Goal: Transaction & Acquisition: Purchase product/service

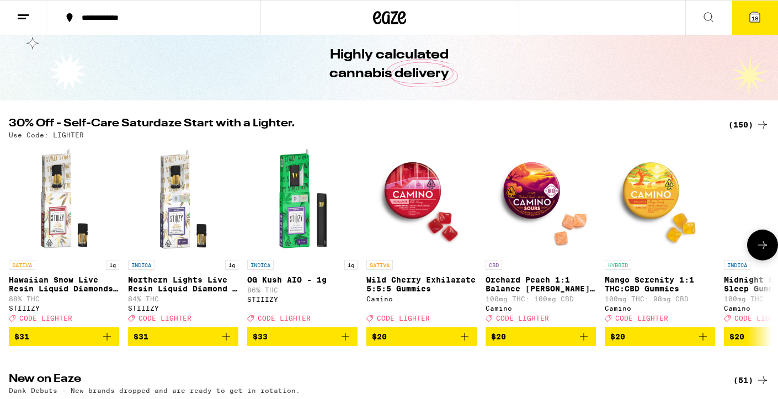
click at [764, 244] on icon at bounding box center [762, 244] width 13 height 13
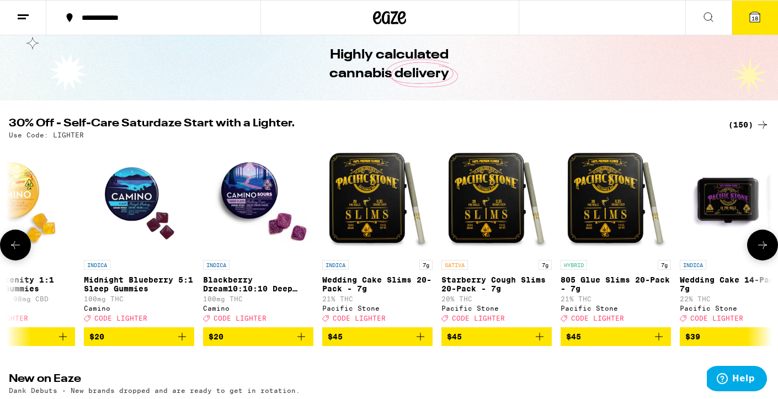
click at [764, 244] on icon at bounding box center [762, 244] width 13 height 13
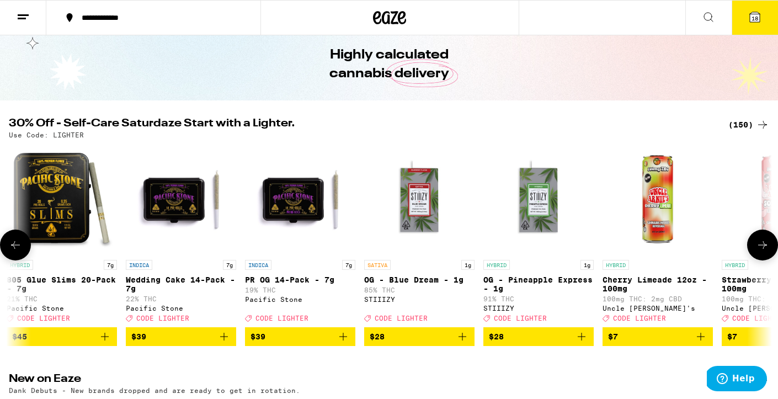
scroll to position [0, 1281]
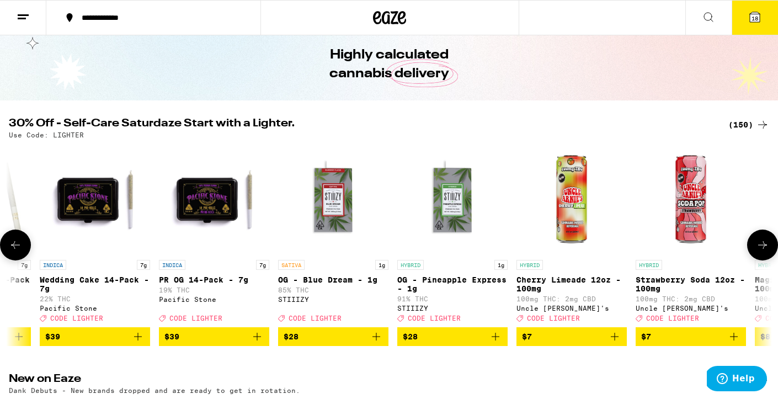
click at [760, 252] on icon at bounding box center [762, 244] width 13 height 13
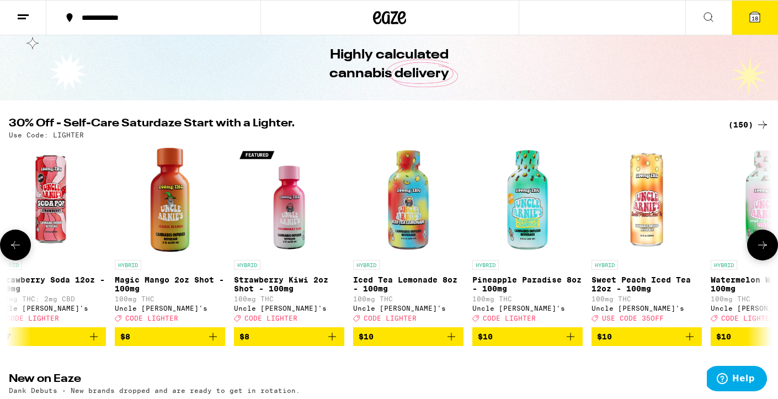
scroll to position [0, 0]
click at [761, 252] on icon at bounding box center [762, 244] width 13 height 13
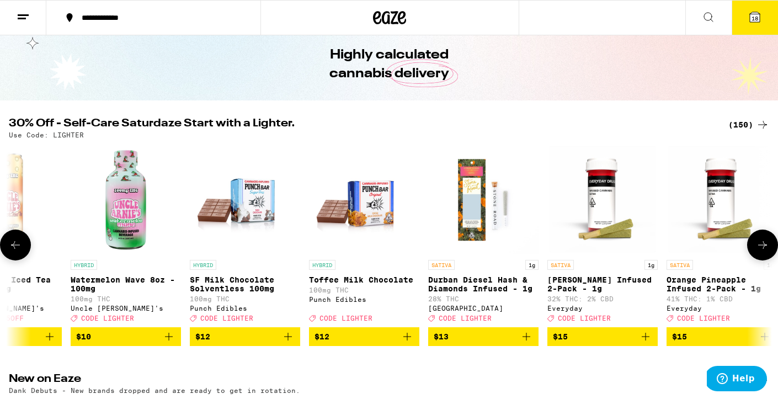
click at [761, 252] on icon at bounding box center [762, 244] width 13 height 13
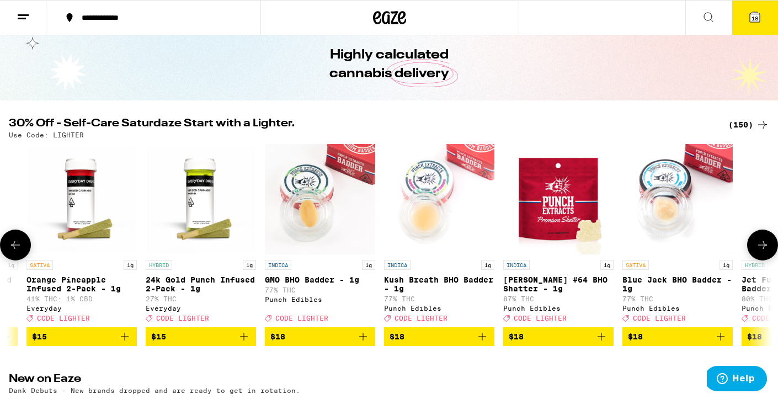
click at [761, 252] on icon at bounding box center [762, 244] width 13 height 13
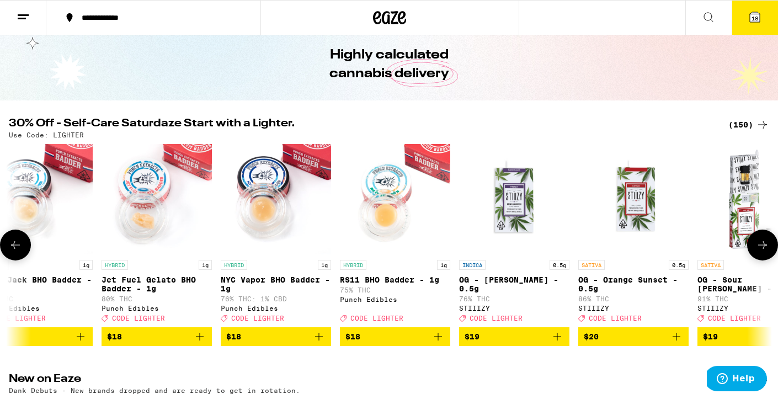
click at [761, 252] on icon at bounding box center [762, 244] width 13 height 13
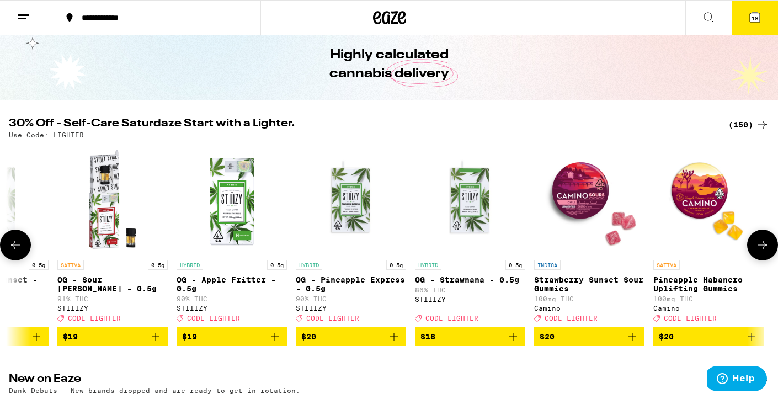
click at [761, 252] on icon at bounding box center [762, 244] width 13 height 13
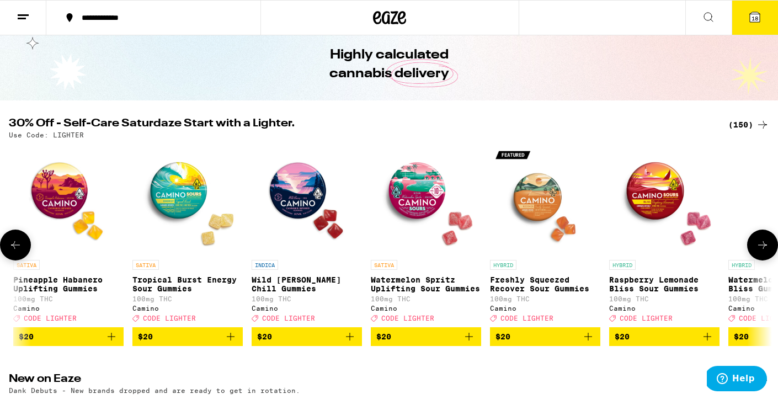
click at [761, 252] on icon at bounding box center [762, 244] width 13 height 13
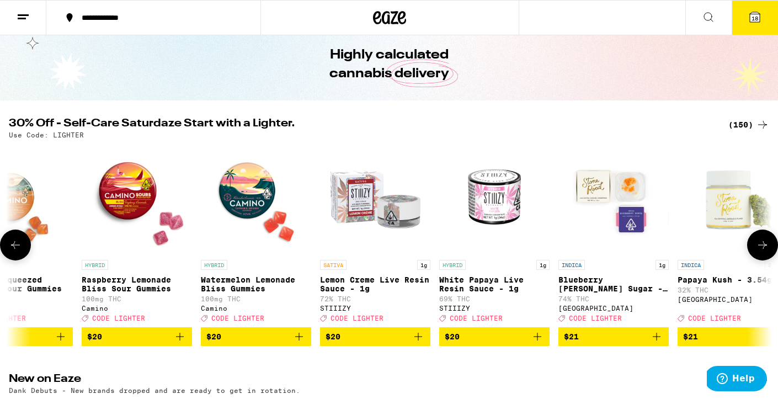
scroll to position [0, 5764]
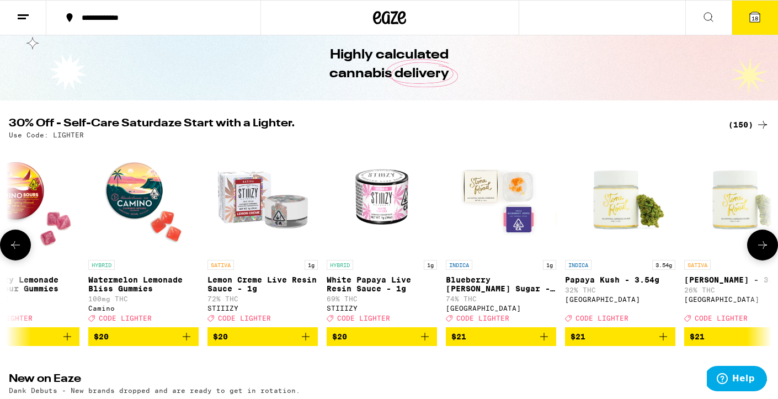
click at [761, 252] on icon at bounding box center [762, 244] width 13 height 13
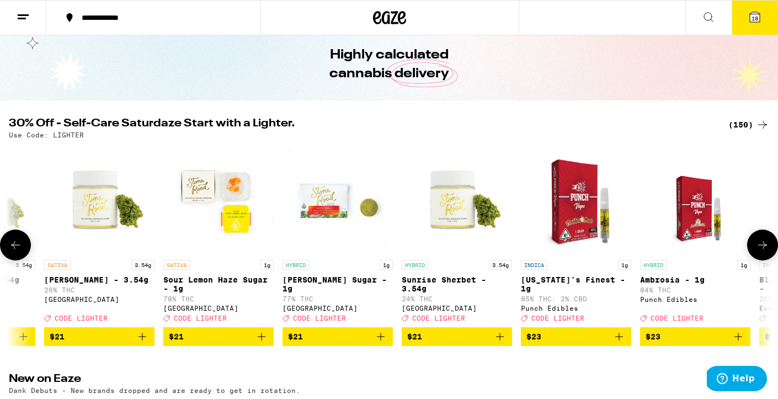
click at [761, 252] on icon at bounding box center [762, 244] width 13 height 13
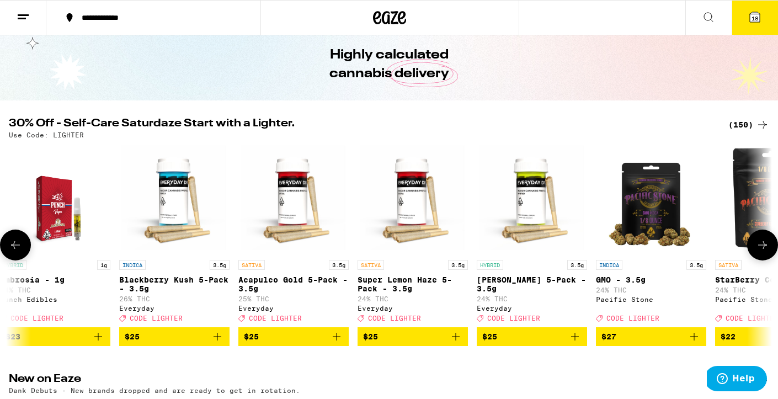
click at [761, 252] on icon at bounding box center [762, 244] width 13 height 13
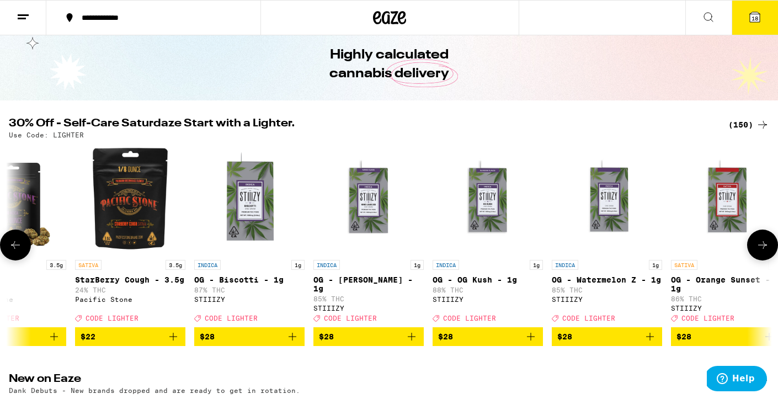
click at [761, 252] on icon at bounding box center [762, 244] width 13 height 13
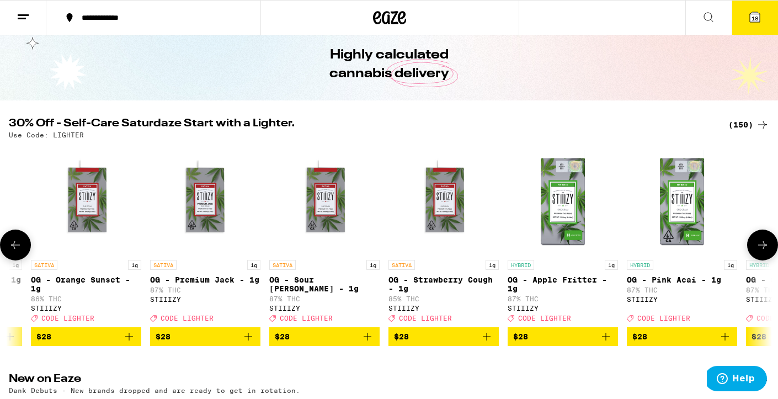
click at [761, 252] on icon at bounding box center [762, 244] width 13 height 13
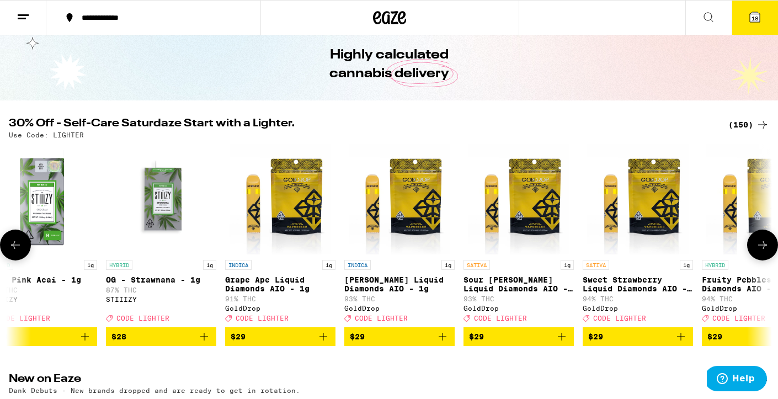
click at [761, 252] on icon at bounding box center [762, 244] width 13 height 13
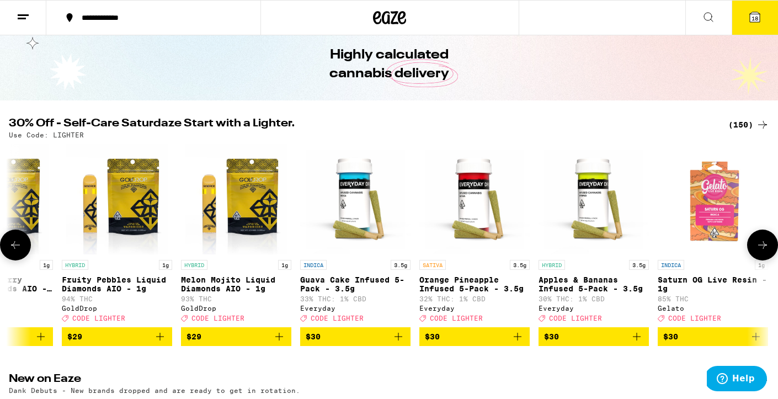
click at [761, 252] on icon at bounding box center [762, 244] width 13 height 13
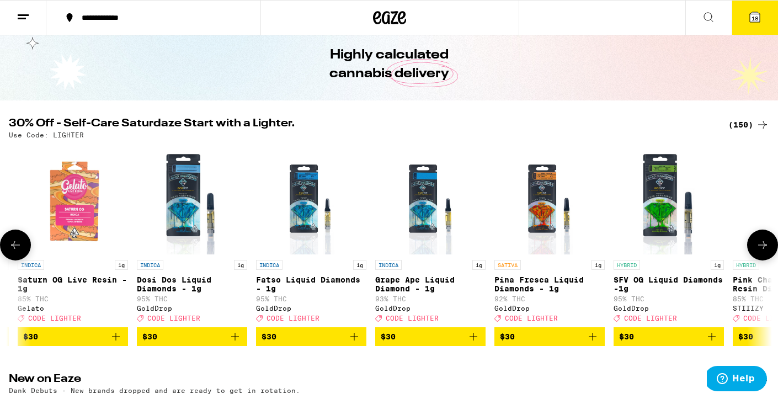
click at [761, 252] on icon at bounding box center [762, 244] width 13 height 13
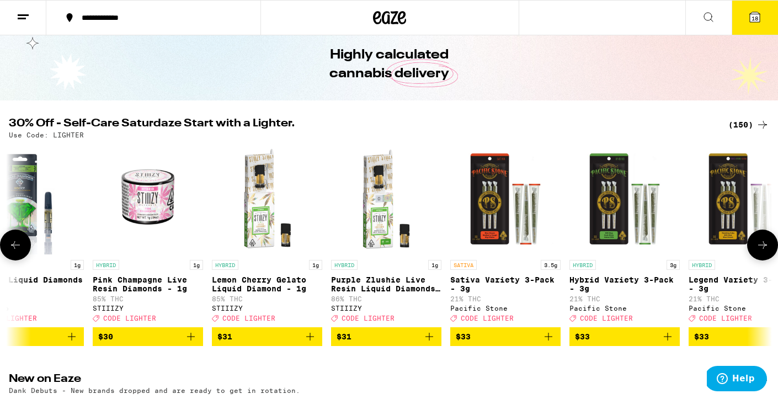
click at [761, 252] on icon at bounding box center [762, 244] width 13 height 13
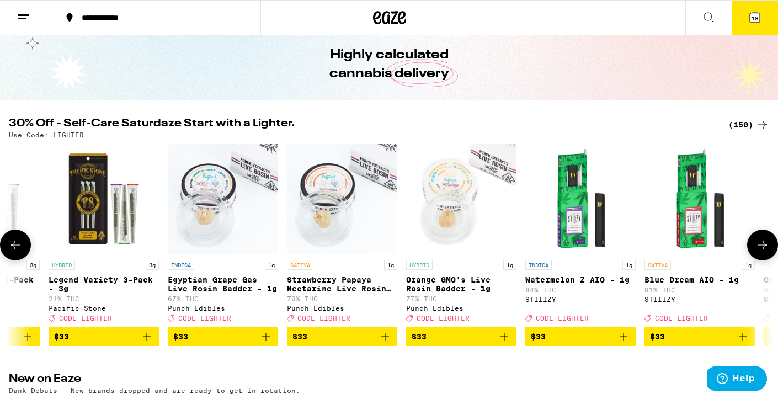
click at [761, 252] on icon at bounding box center [762, 244] width 13 height 13
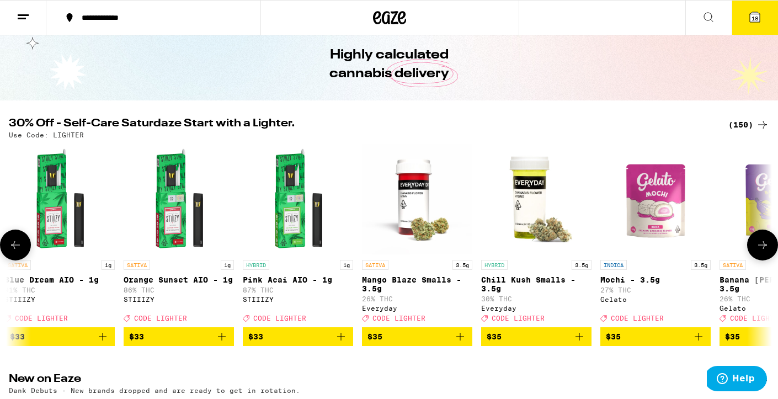
click at [761, 252] on icon at bounding box center [762, 244] width 13 height 13
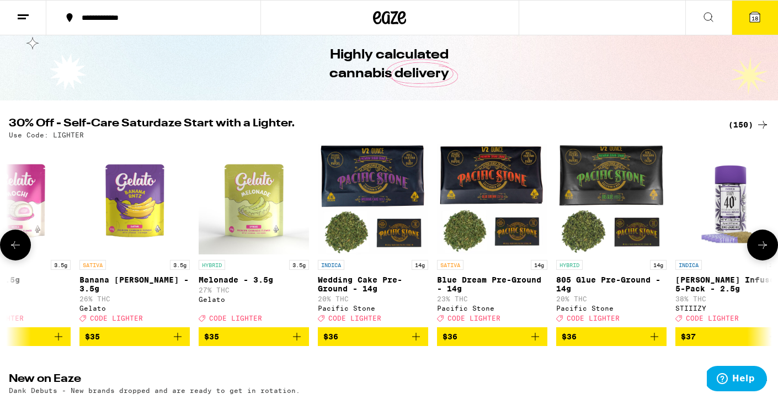
click at [761, 252] on icon at bounding box center [762, 244] width 13 height 13
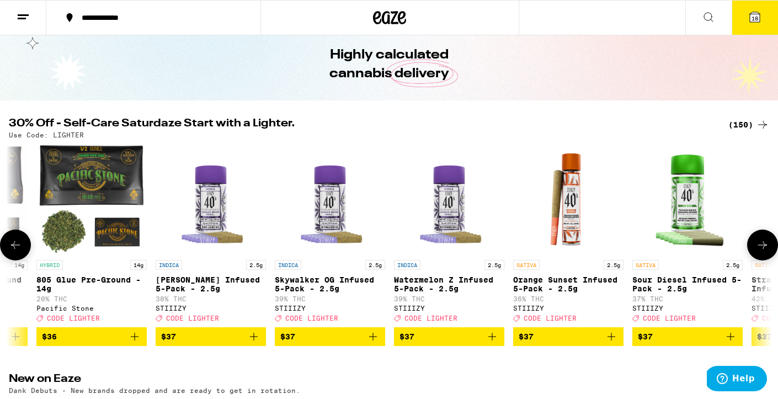
scroll to position [0, 13448]
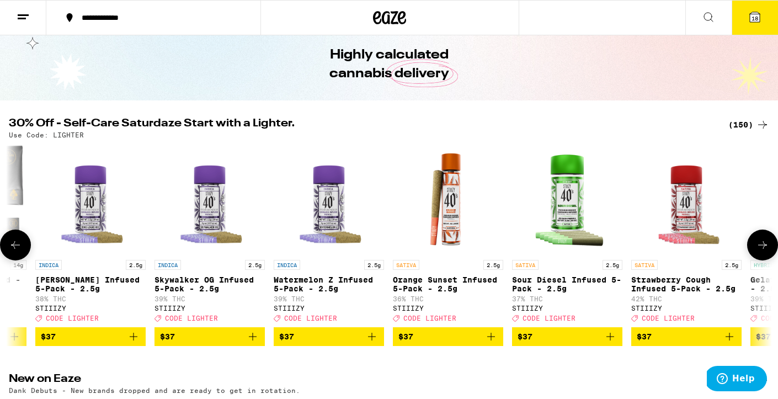
click at [761, 252] on icon at bounding box center [762, 244] width 13 height 13
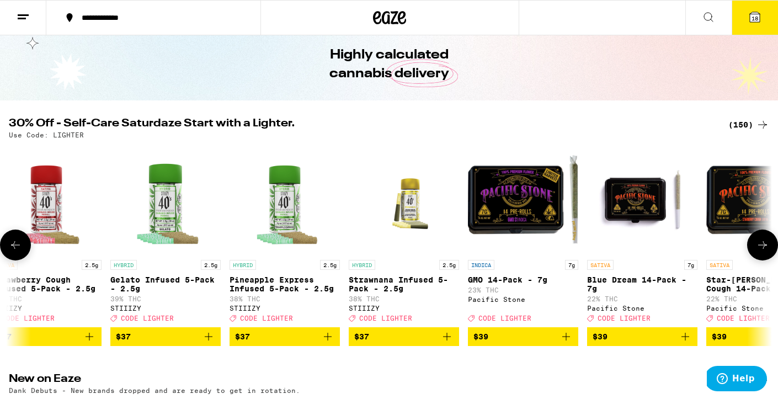
click at [761, 252] on icon at bounding box center [762, 244] width 13 height 13
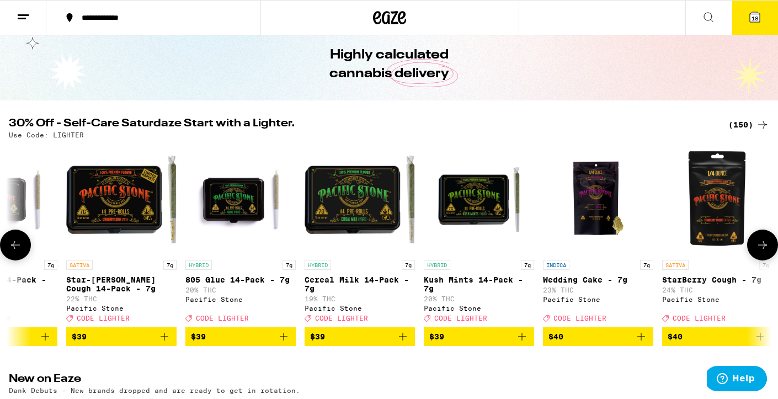
click at [761, 252] on icon at bounding box center [762, 244] width 13 height 13
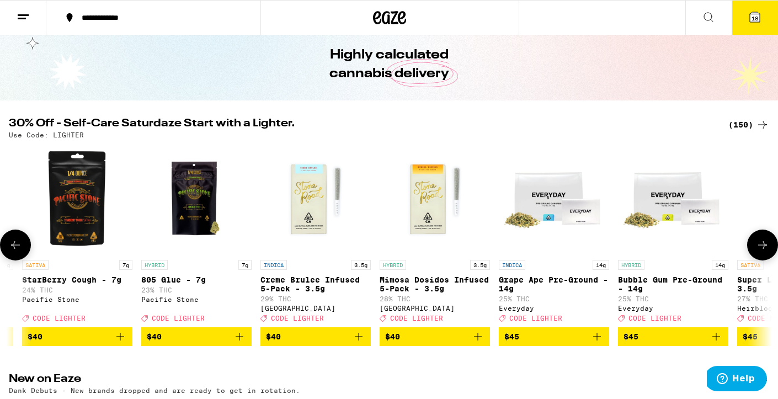
click at [761, 252] on icon at bounding box center [762, 244] width 13 height 13
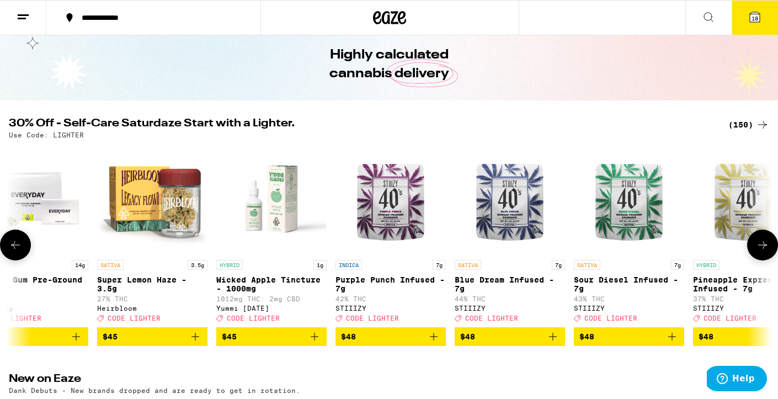
click at [761, 252] on icon at bounding box center [762, 244] width 13 height 13
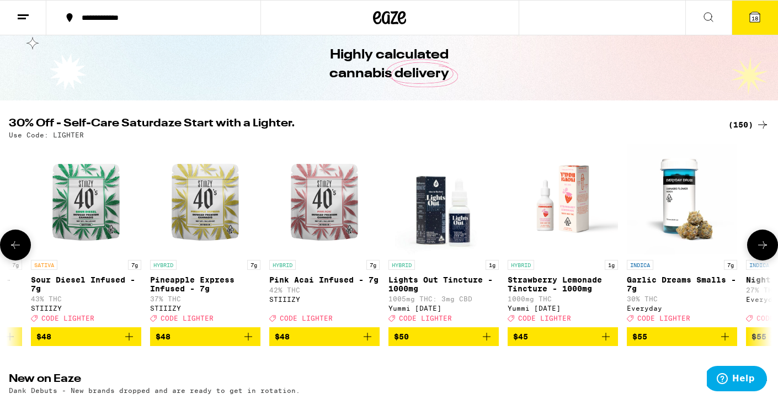
scroll to position [0, 16650]
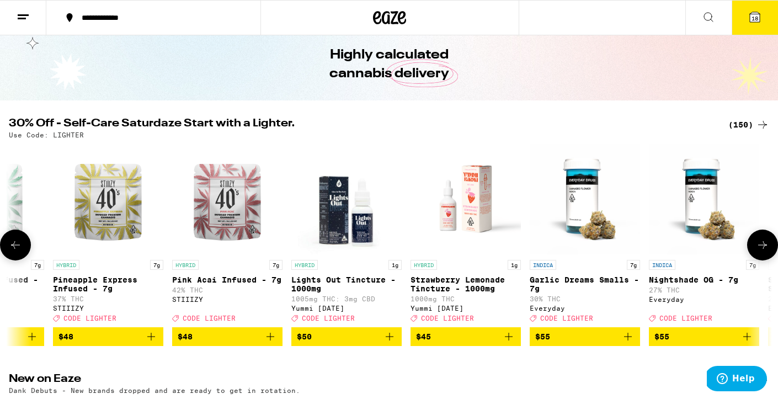
click at [761, 252] on icon at bounding box center [762, 244] width 13 height 13
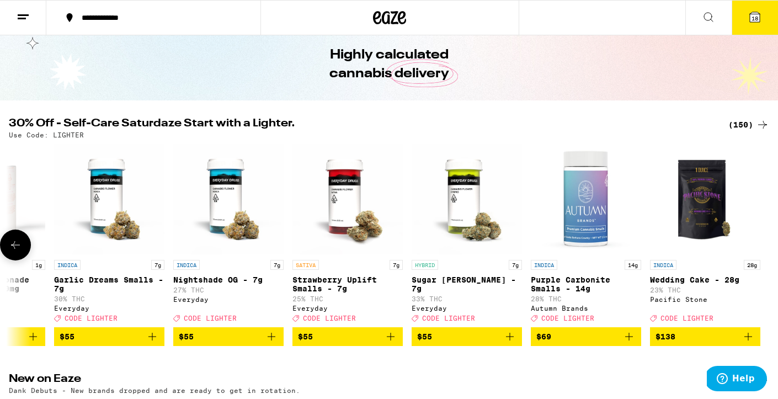
click at [761, 252] on div at bounding box center [763, 245] width 31 height 31
click at [754, 10] on icon at bounding box center [755, 16] width 13 height 13
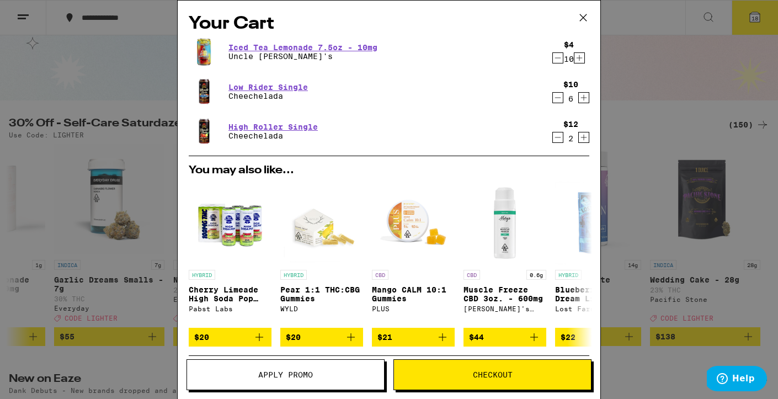
click at [584, 11] on icon at bounding box center [583, 17] width 17 height 17
